Goal: Task Accomplishment & Management: Manage account settings

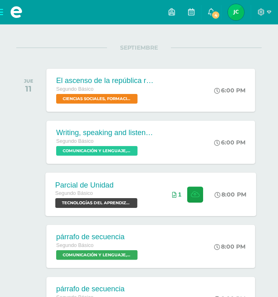
scroll to position [95, 0]
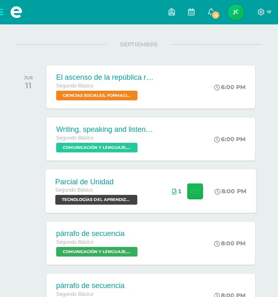
click at [191, 190] on icon at bounding box center [195, 191] width 9 height 7
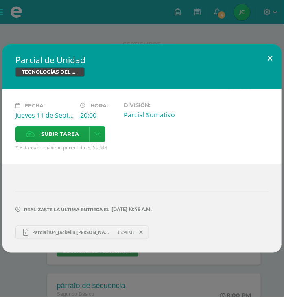
click at [265, 57] on button at bounding box center [269, 58] width 23 height 28
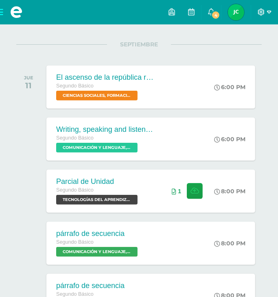
click at [264, 12] on icon at bounding box center [261, 12] width 7 height 7
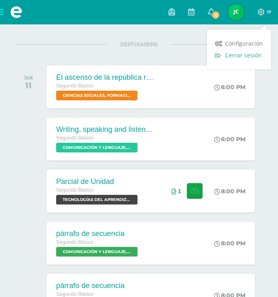
click at [255, 56] on span "Cerrar sesión" at bounding box center [243, 55] width 37 height 8
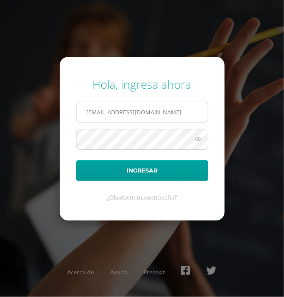
click at [180, 112] on input "jackelincastro2023@maiagt.org" at bounding box center [142, 112] width 131 height 20
type input "j"
type input "[EMAIL_ADDRESS][DOMAIN_NAME]"
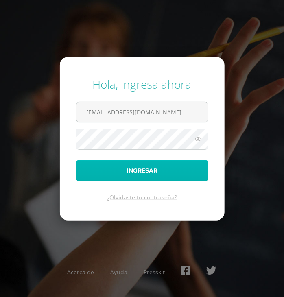
click at [140, 177] on button "Ingresar" at bounding box center [142, 170] width 132 height 21
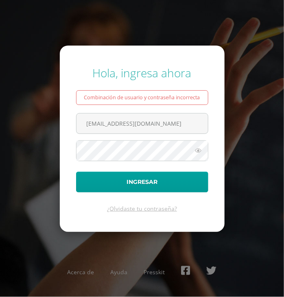
click at [101, 195] on form "Hola, ingresa ahora Combinación de usuario y contraseña incorrecta [EMAIL_ADDRE…" at bounding box center [142, 139] width 165 height 186
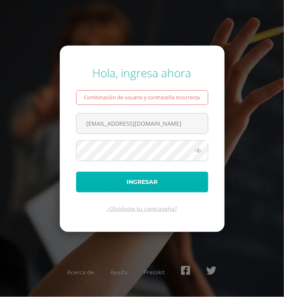
click at [101, 188] on button "Ingresar" at bounding box center [142, 182] width 132 height 21
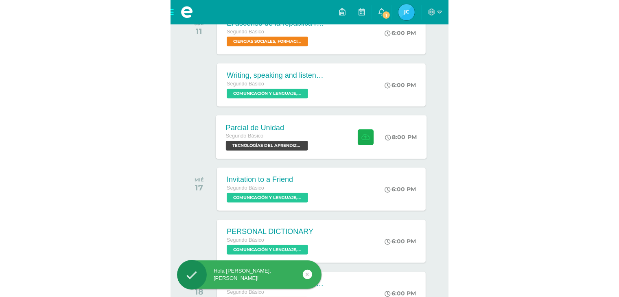
scroll to position [156, 0]
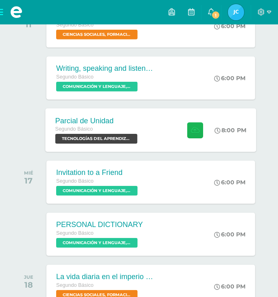
click at [193, 129] on icon at bounding box center [195, 130] width 9 height 7
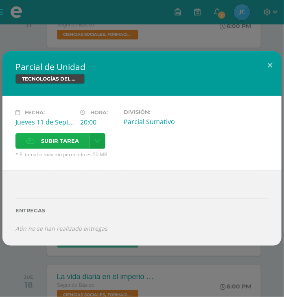
click at [77, 139] on span "Subir tarea" at bounding box center [60, 140] width 38 height 15
click at [0, 0] on input "Subir tarea" at bounding box center [0, 0] width 0 height 0
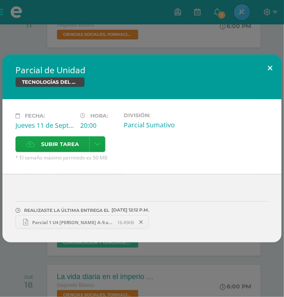
click at [271, 70] on button at bounding box center [269, 69] width 23 height 28
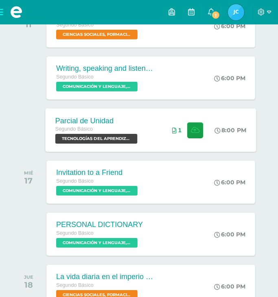
click at [173, 131] on icon at bounding box center [174, 131] width 4 height 6
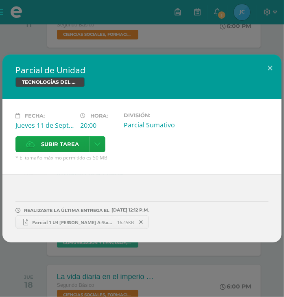
click at [69, 221] on span "Parcial 1 U4 Joseline Coroxón A-9.xlsx" at bounding box center [73, 222] width 90 height 6
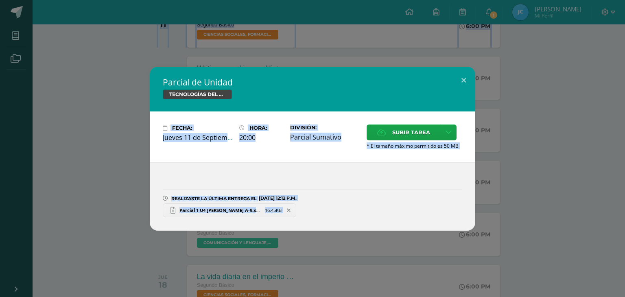
drag, startPoint x: 487, startPoint y: 27, endPoint x: 538, endPoint y: -7, distance: 61.3
click at [284, 80] on button at bounding box center [463, 81] width 23 height 28
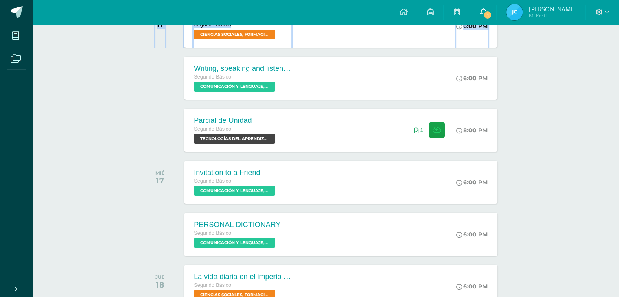
click at [284, 13] on span "1" at bounding box center [487, 15] width 9 height 9
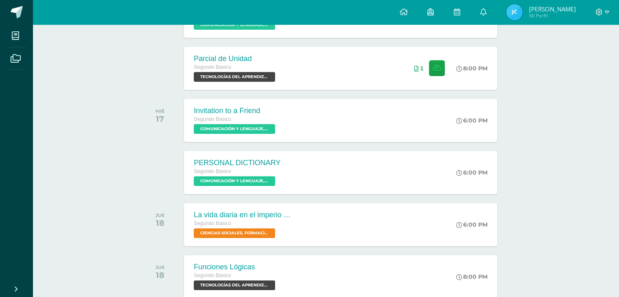
scroll to position [219, 0]
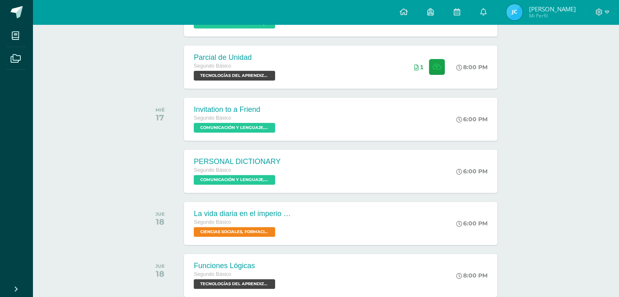
click at [284, 7] on span "Joseline Verónica Mi Perfil" at bounding box center [541, 12] width 72 height 16
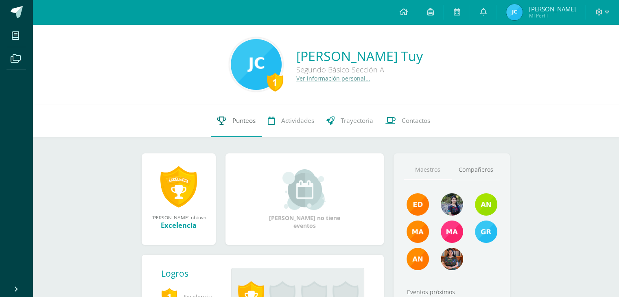
click at [238, 121] on span "Punteos" at bounding box center [243, 120] width 23 height 9
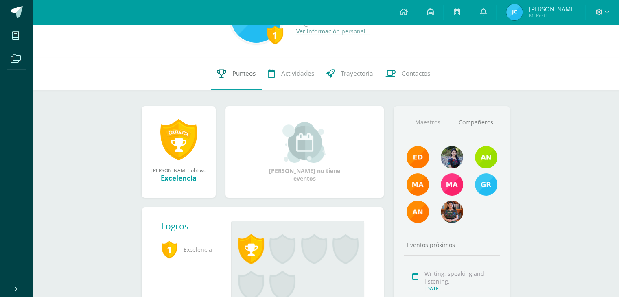
scroll to position [47, 0]
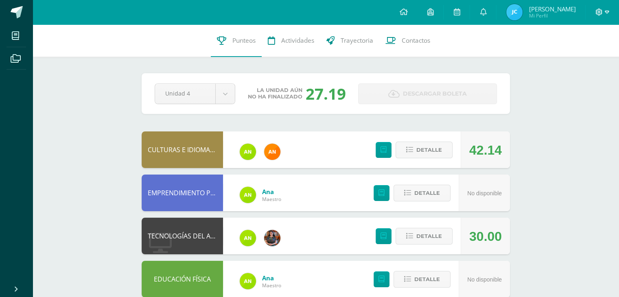
click at [603, 16] on span at bounding box center [602, 12] width 14 height 9
click at [583, 59] on span "Cerrar sesión" at bounding box center [580, 55] width 37 height 8
